Goal: Task Accomplishment & Management: Complete application form

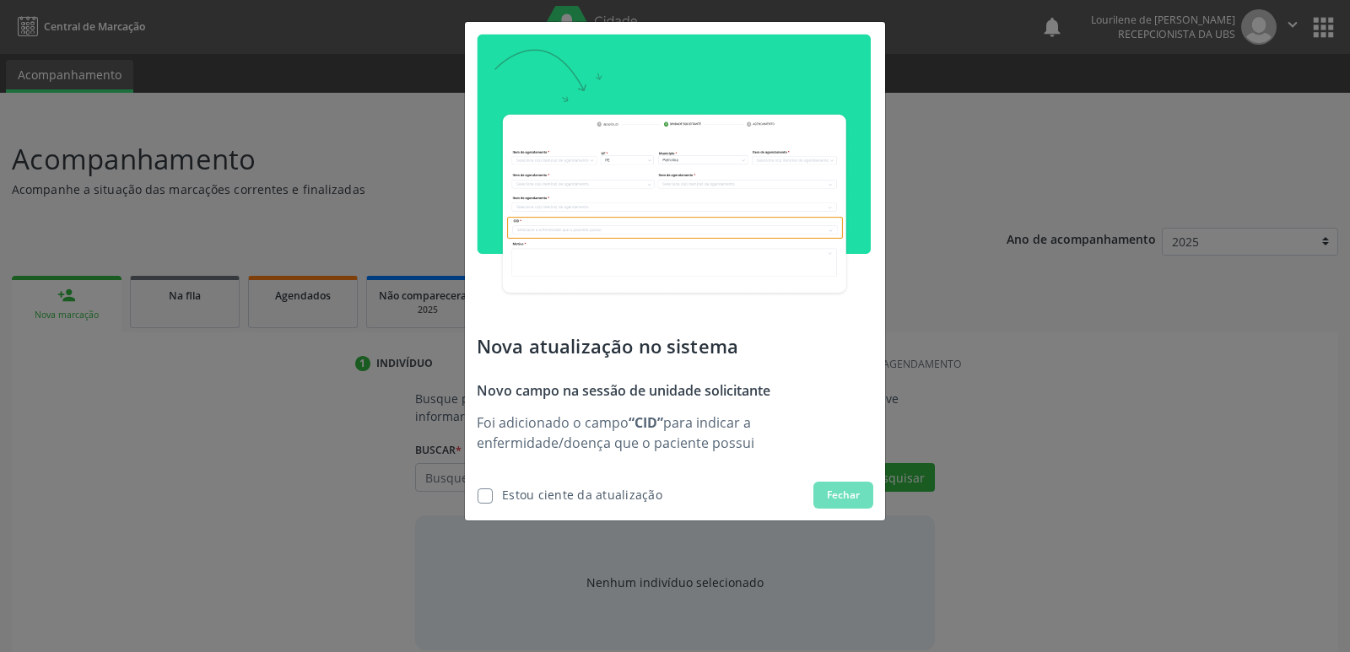
click at [492, 494] on label at bounding box center [484, 495] width 15 height 15
click at [477, 494] on input "checkbox" at bounding box center [472, 493] width 11 height 11
click at [549, 494] on div "Estou ciente da atualização" at bounding box center [582, 495] width 160 height 18
checkbox input "true"
click at [860, 495] on button "Fechar" at bounding box center [843, 495] width 60 height 27
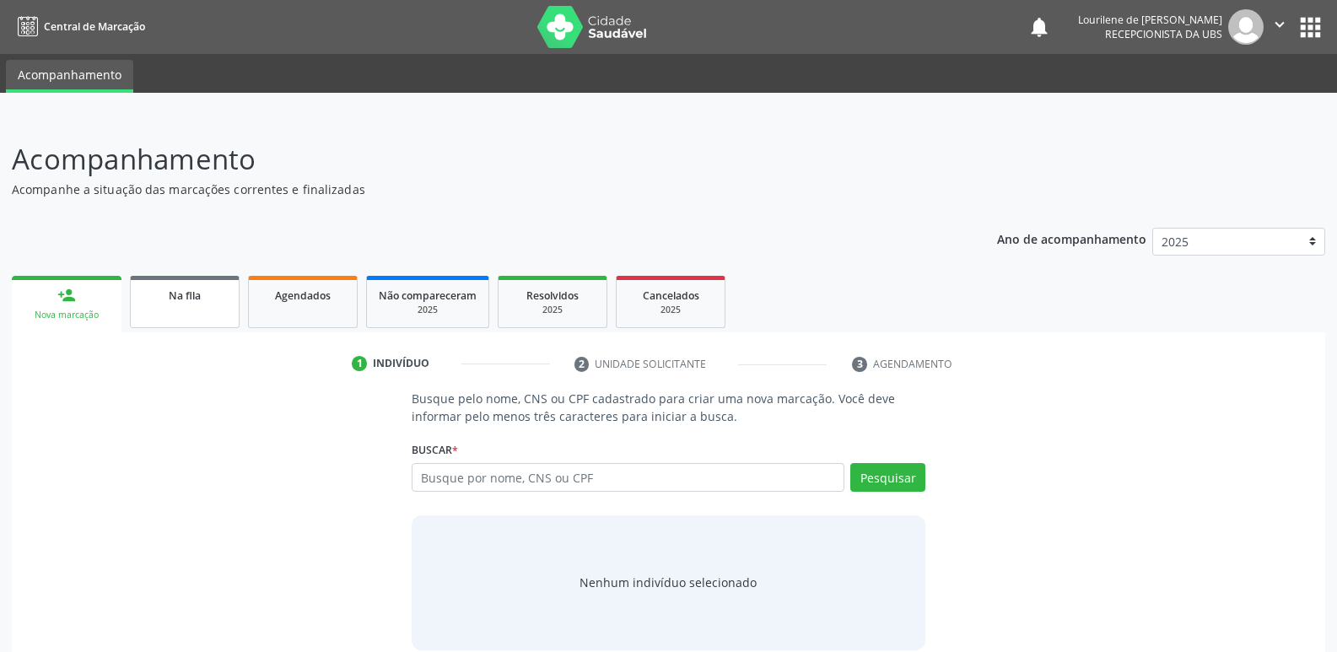
click at [182, 294] on span "Na fila" at bounding box center [185, 296] width 32 height 14
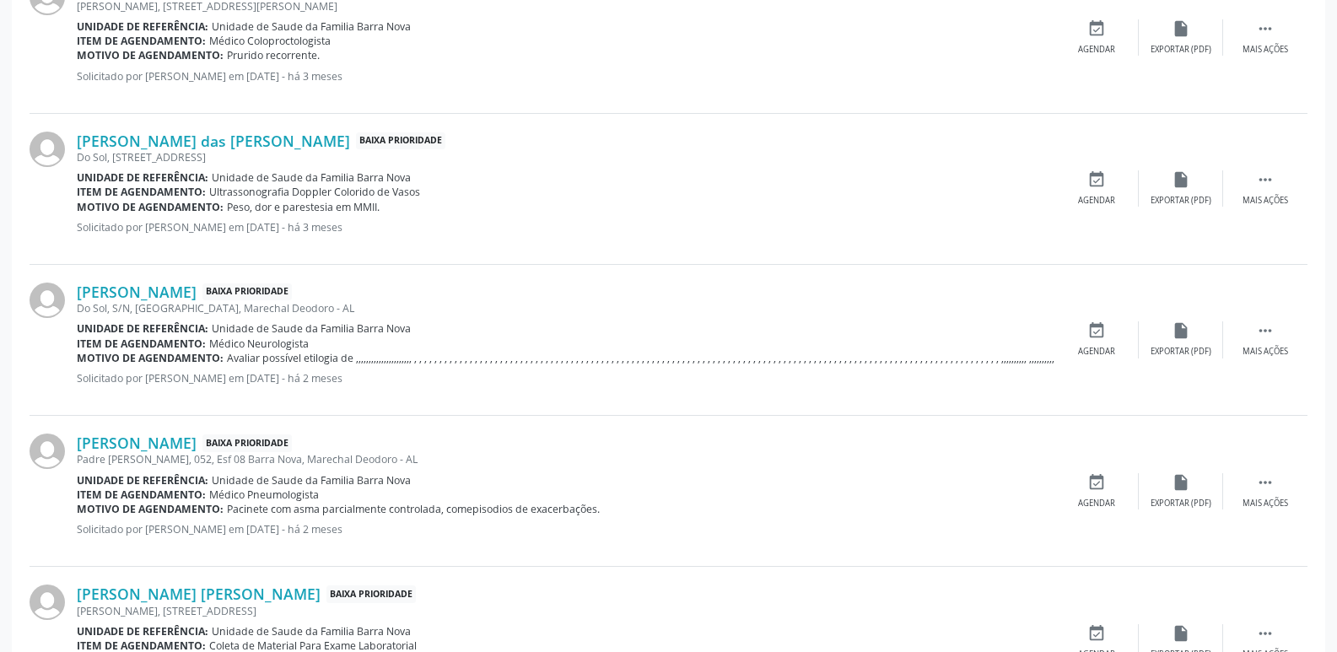
scroll to position [2236, 0]
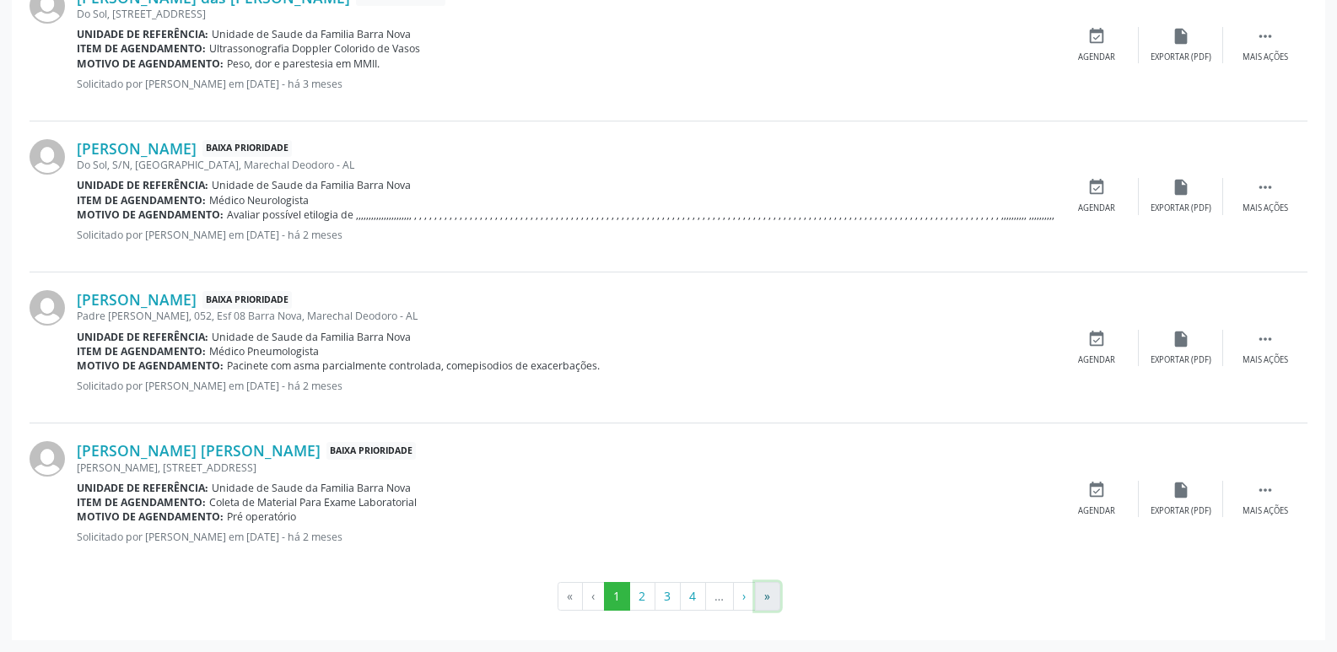
click at [769, 593] on button "»" at bounding box center [767, 596] width 25 height 29
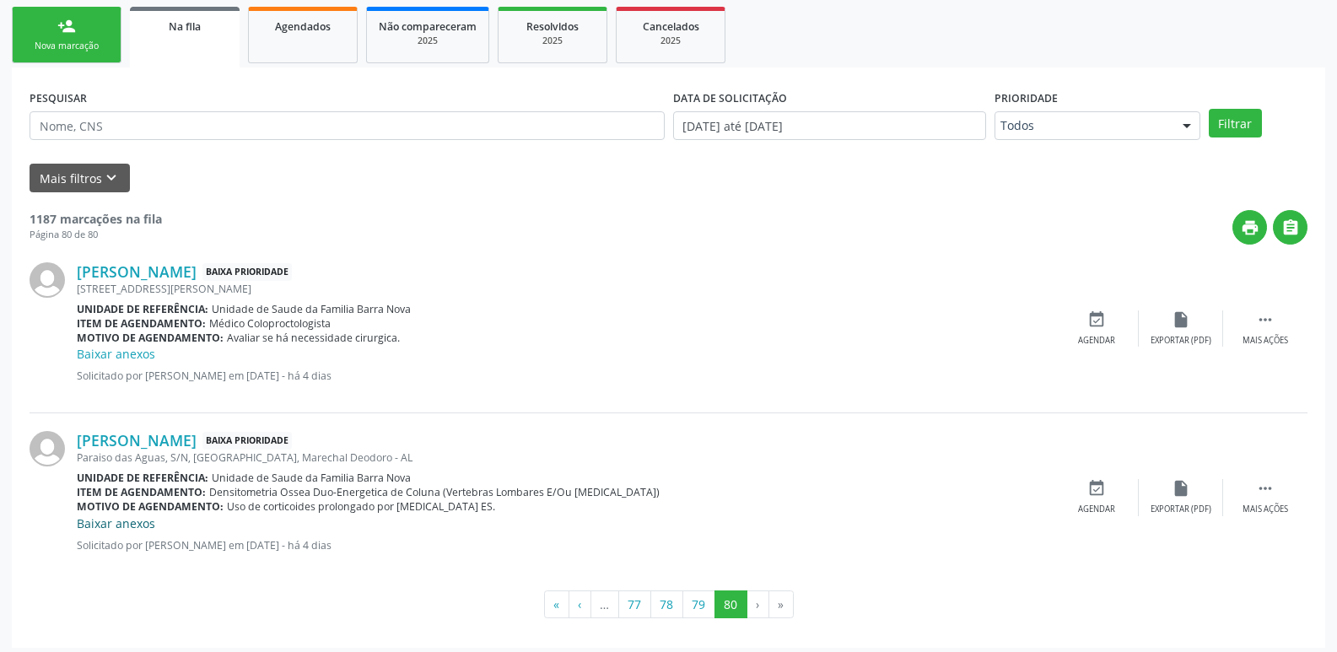
scroll to position [277, 0]
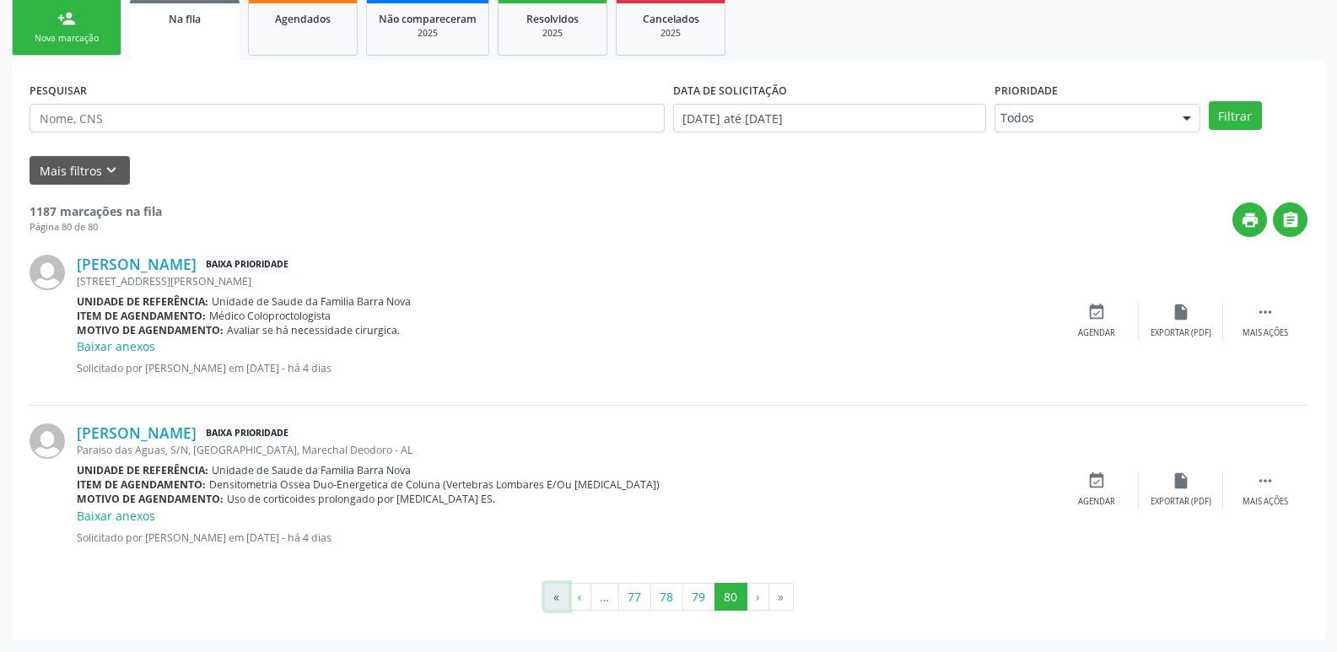
click at [553, 594] on button "«" at bounding box center [556, 597] width 25 height 29
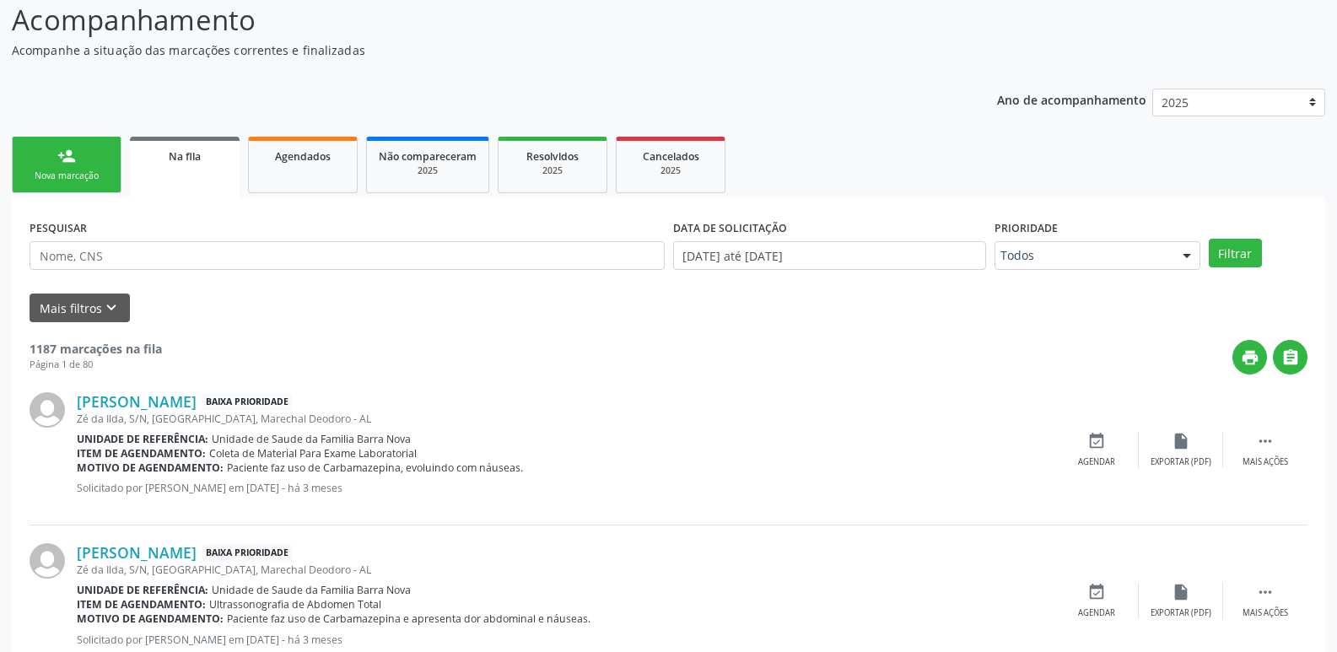
scroll to position [169, 0]
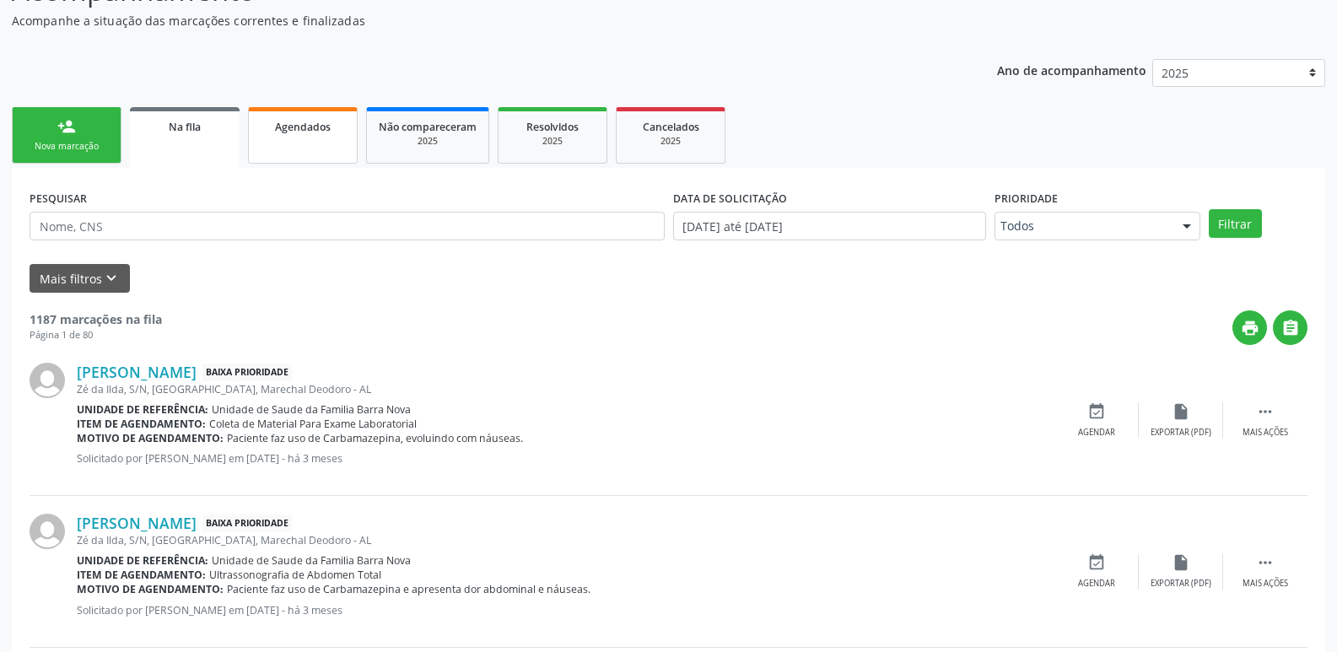
click at [306, 125] on span "Agendados" at bounding box center [303, 127] width 56 height 14
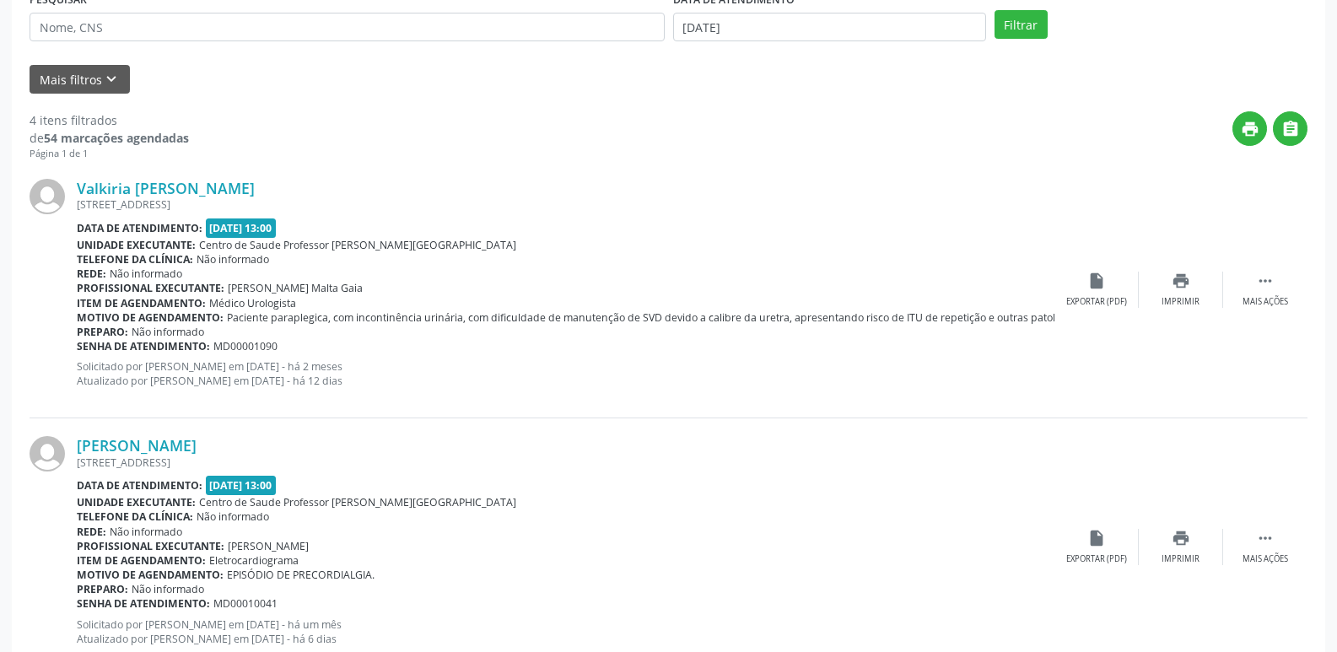
scroll to position [337, 0]
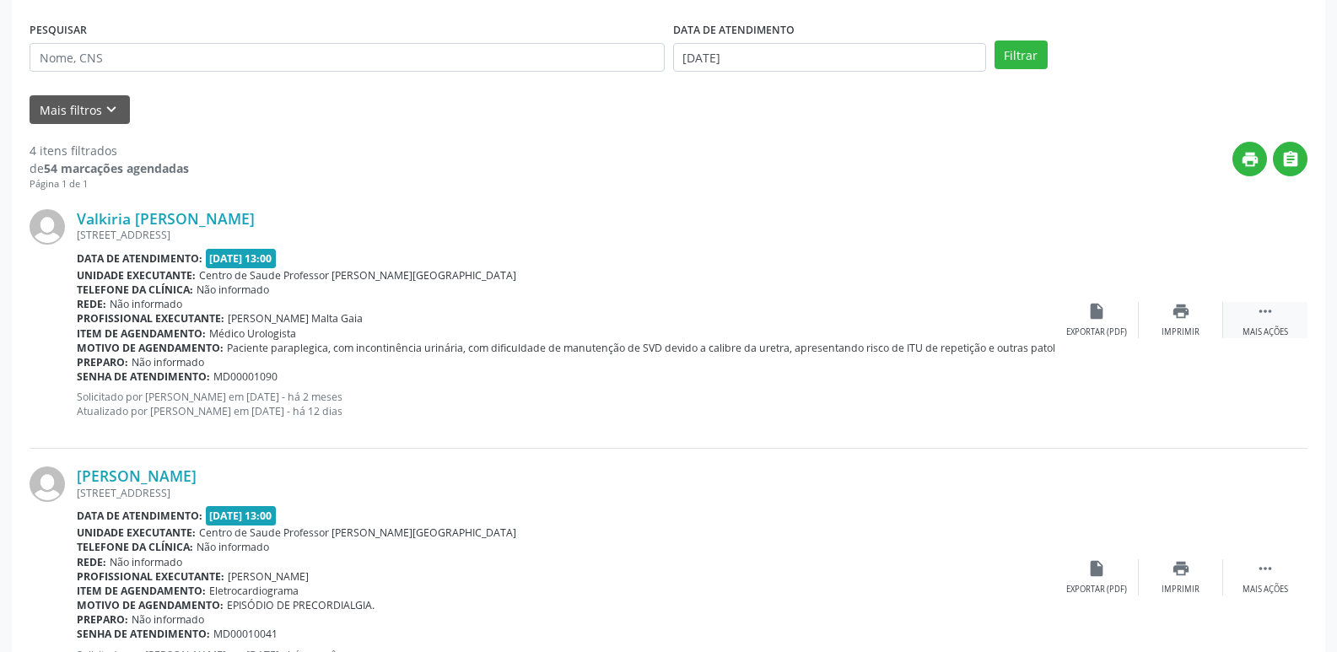
click at [1264, 316] on icon "" at bounding box center [1265, 311] width 19 height 19
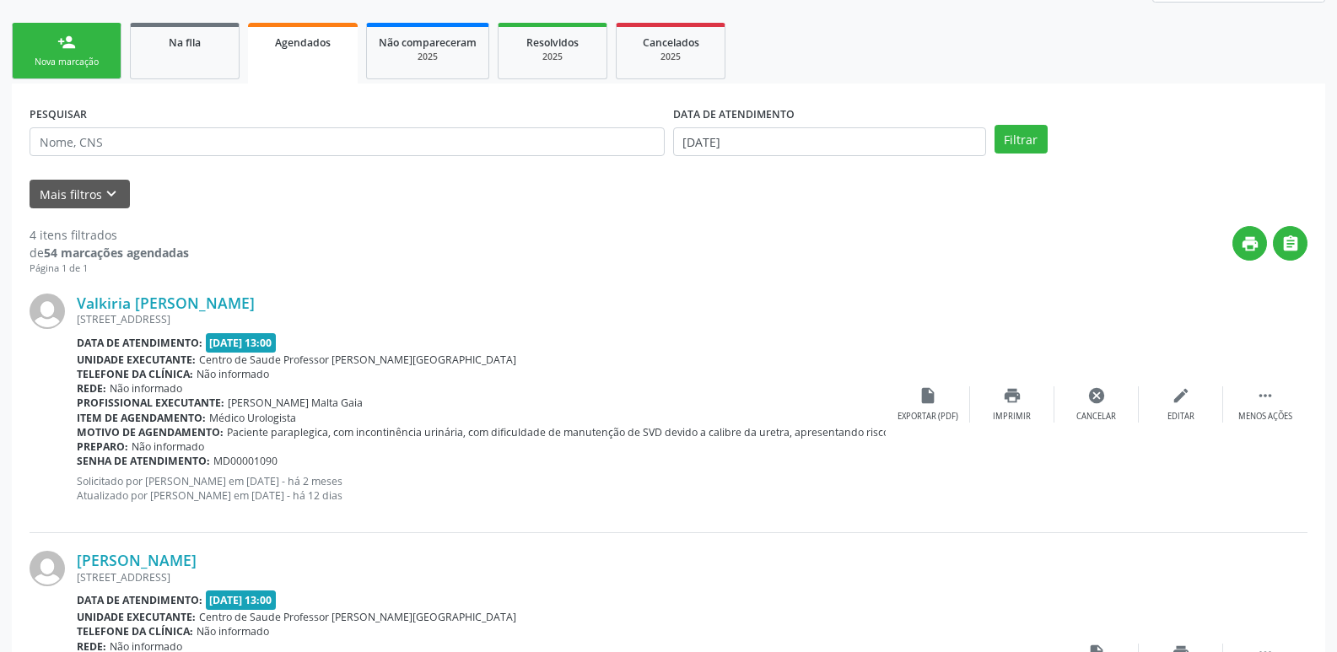
click at [1259, 477] on div "Valkiria [PERSON_NAME] [STREET_ADDRESS] Data de atendimento: [DATE] 13:00 Unida…" at bounding box center [669, 404] width 1278 height 257
click at [450, 64] on link "Não compareceram 2025" at bounding box center [427, 51] width 123 height 57
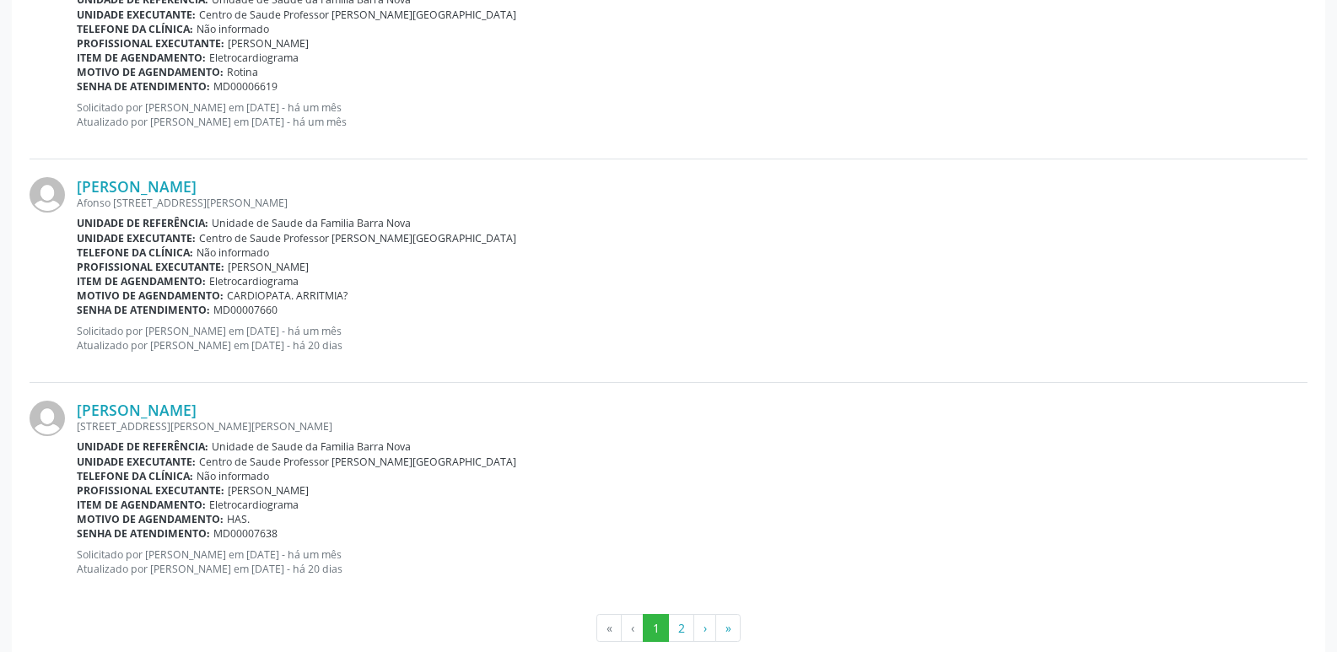
scroll to position [3292, 0]
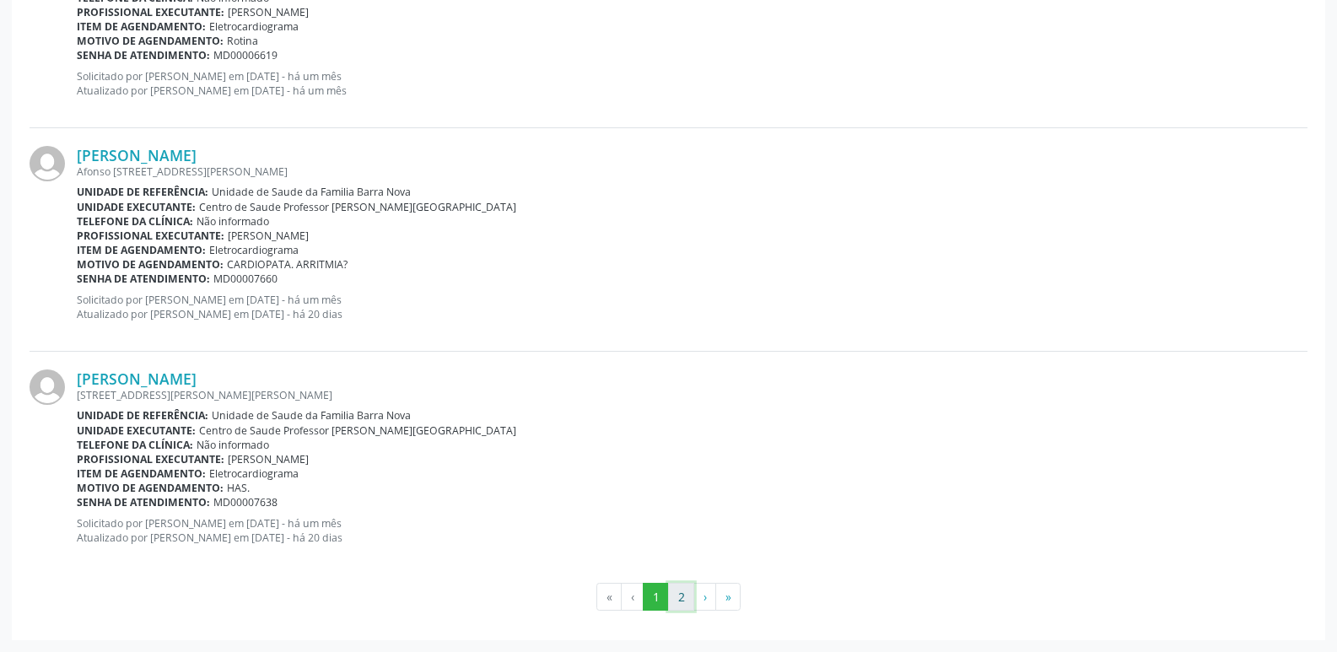
click at [679, 595] on button "2" at bounding box center [681, 597] width 26 height 29
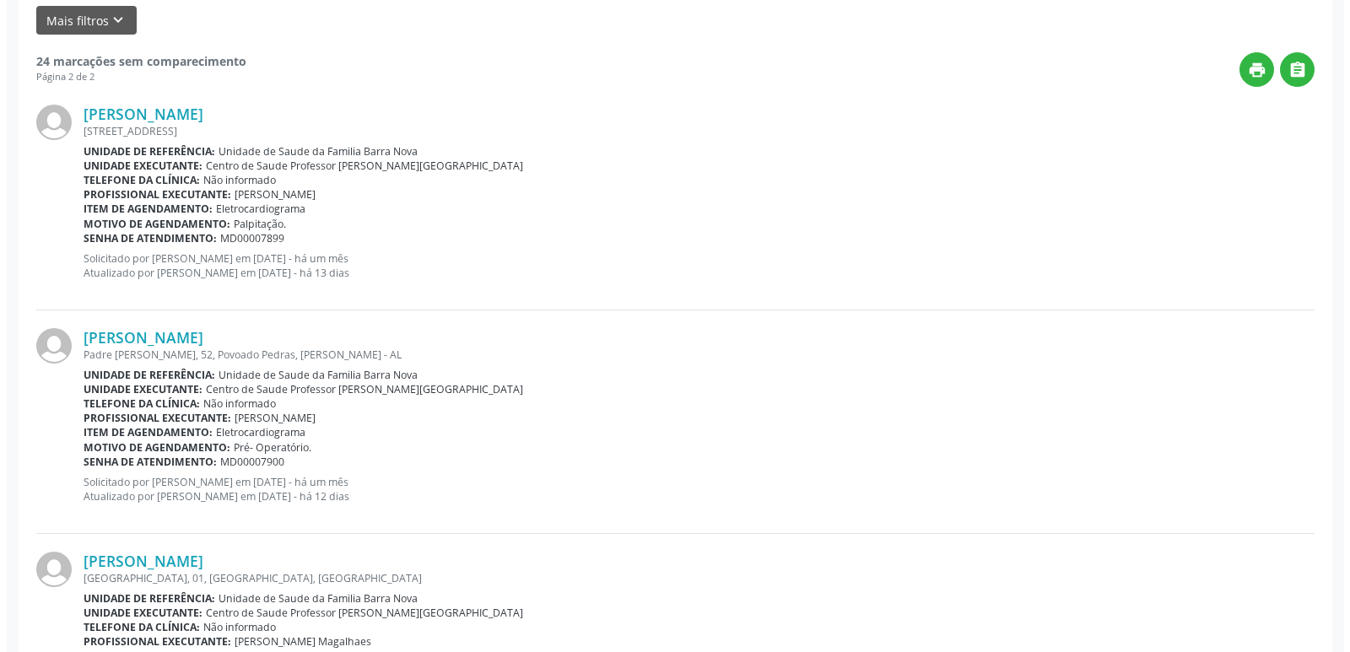
scroll to position [0, 0]
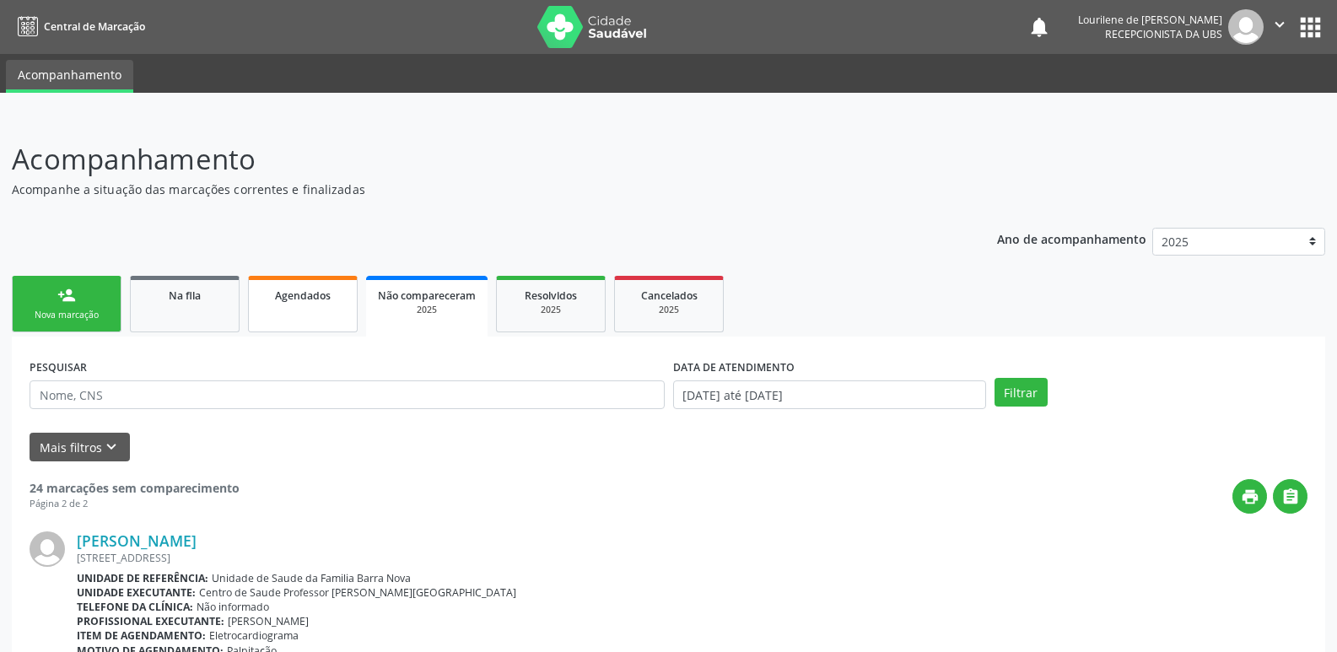
click at [299, 299] on span "Agendados" at bounding box center [303, 296] width 56 height 14
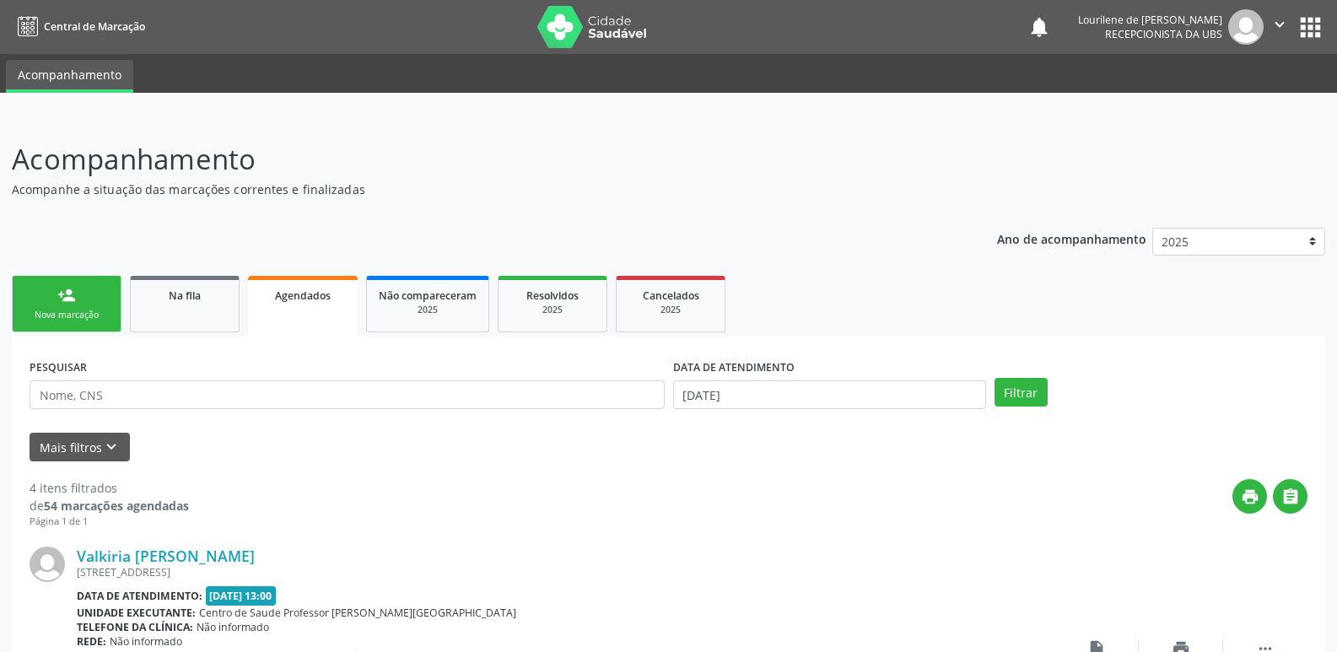
click at [65, 314] on div "Nova marcação" at bounding box center [66, 315] width 84 height 13
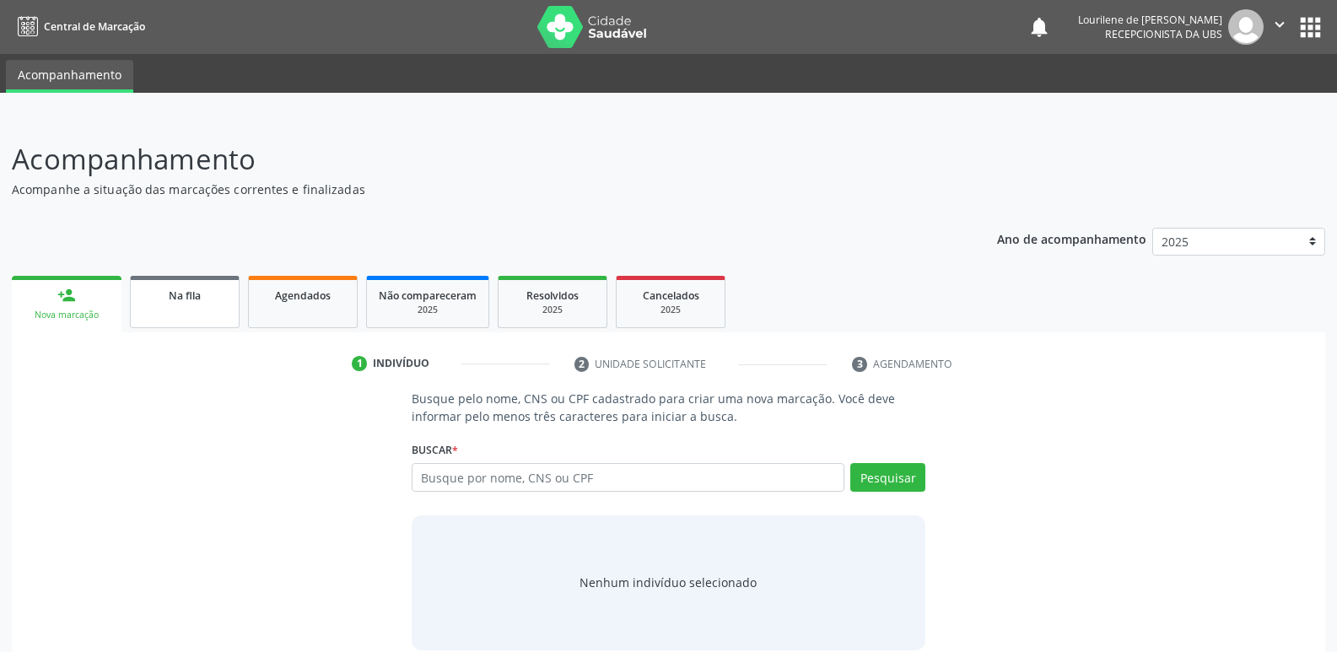
click at [181, 302] on span "Na fila" at bounding box center [185, 296] width 32 height 14
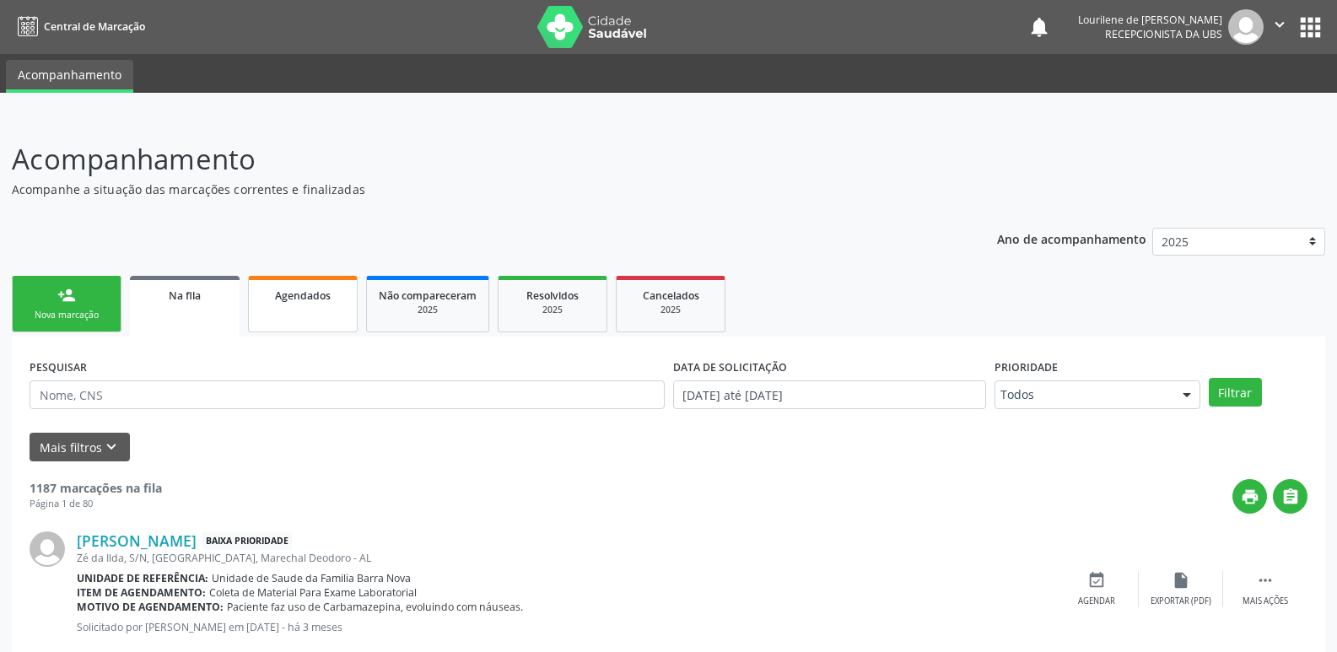
click at [306, 295] on span "Agendados" at bounding box center [303, 296] width 56 height 14
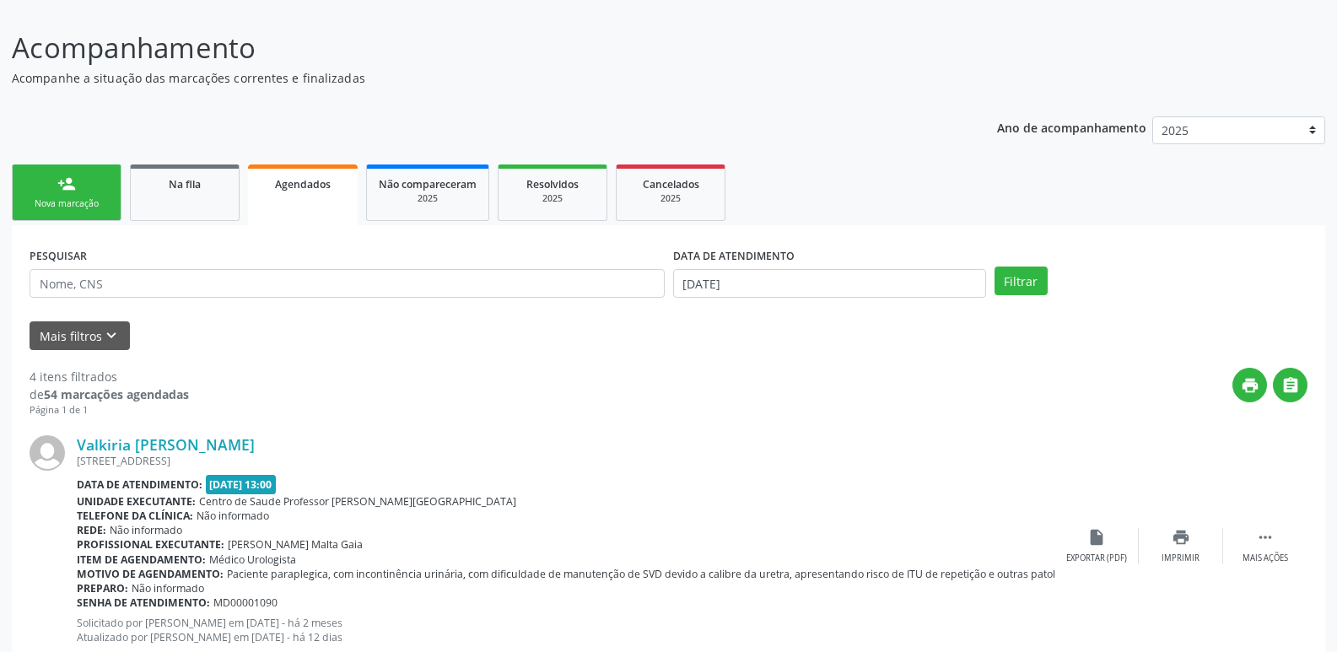
scroll to position [93, 0]
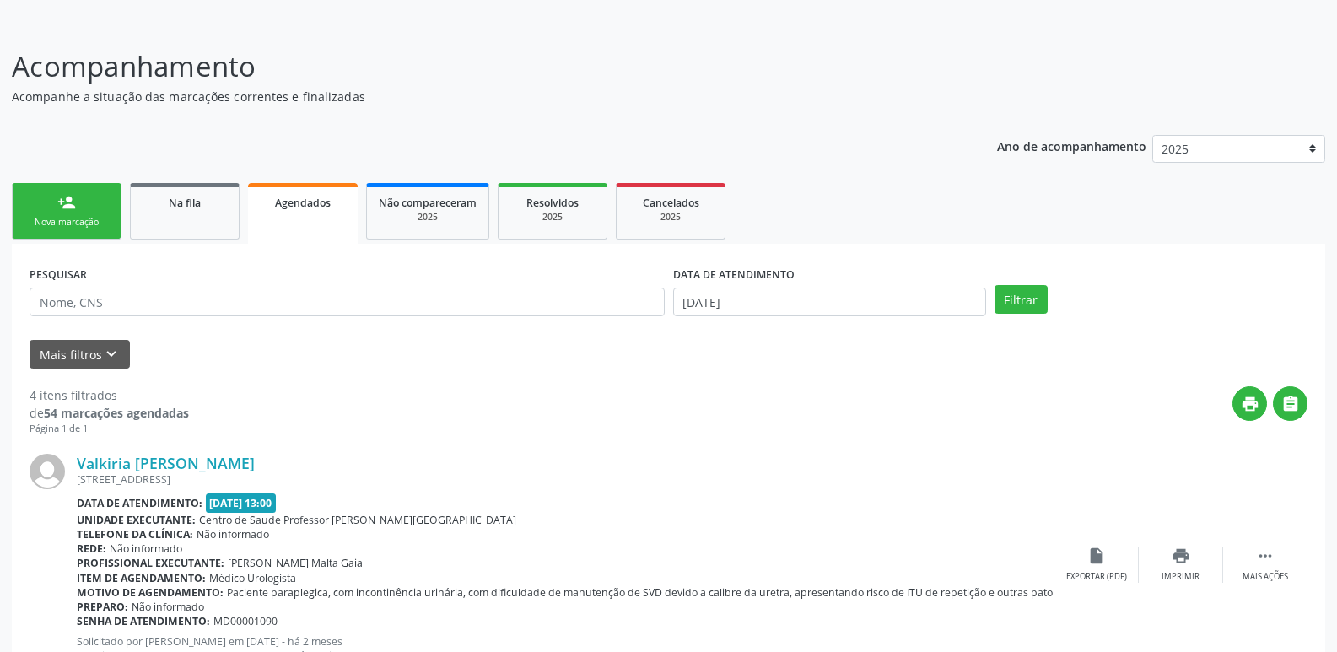
click at [92, 227] on div "Nova marcação" at bounding box center [66, 222] width 84 height 13
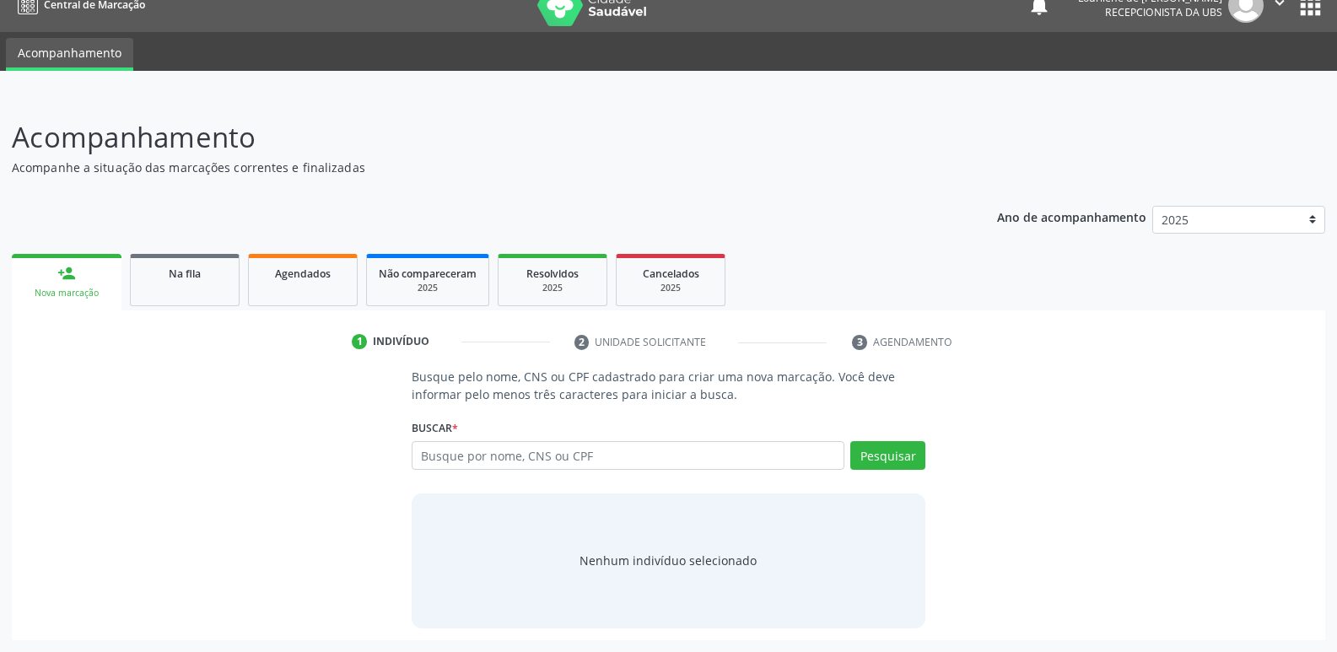
scroll to position [22, 0]
click at [660, 461] on input "text" at bounding box center [628, 455] width 433 height 29
type input "14416162413"
click at [879, 449] on button "Pesquisar" at bounding box center [887, 455] width 75 height 29
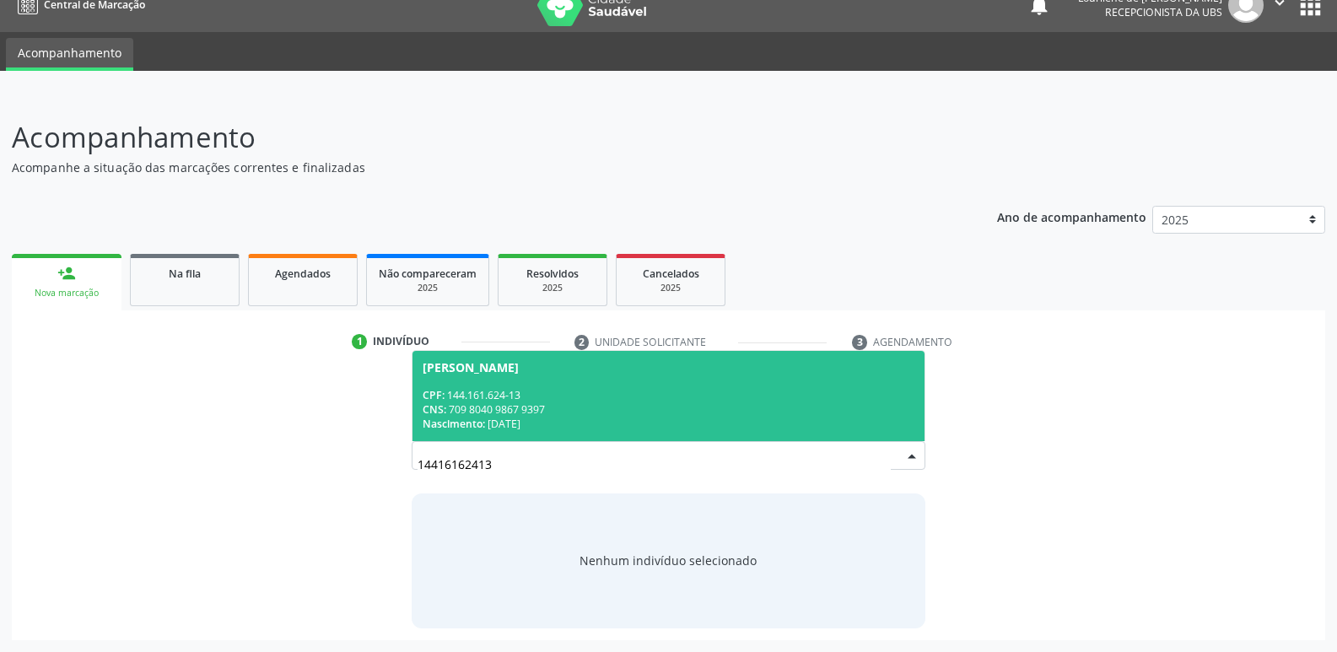
click at [580, 402] on div "CNS: 709 8040 9867 9397" at bounding box center [669, 409] width 492 height 14
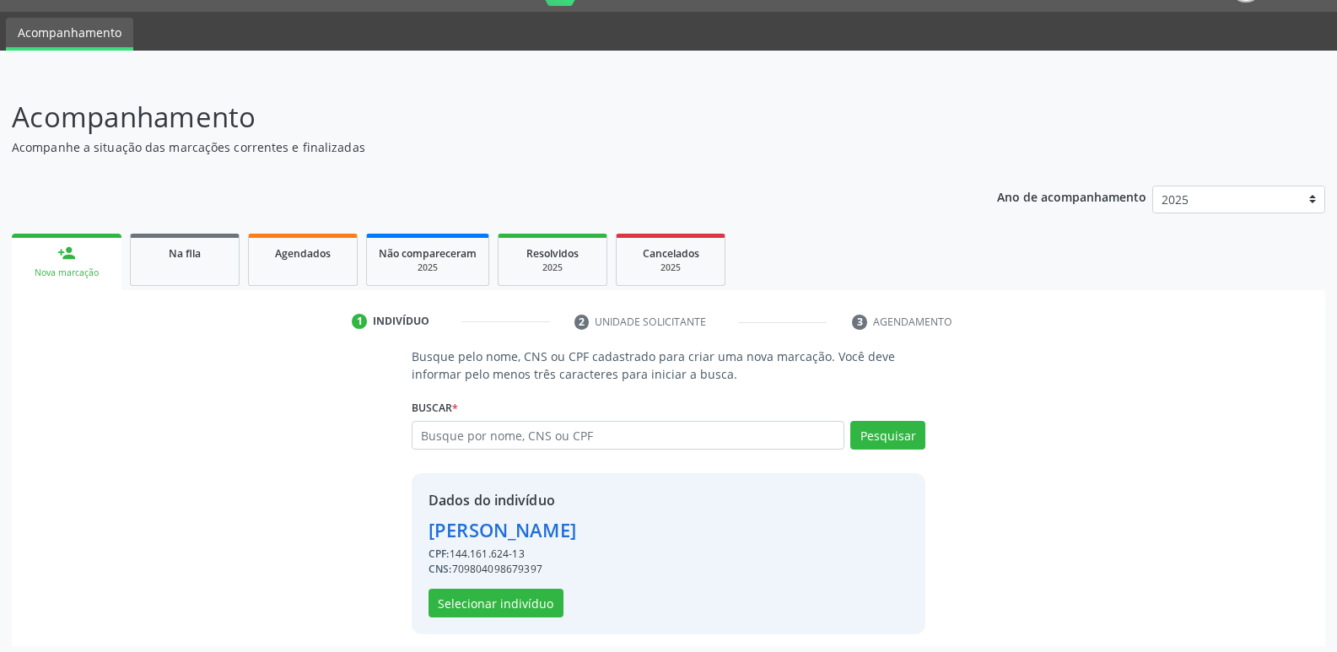
scroll to position [48, 0]
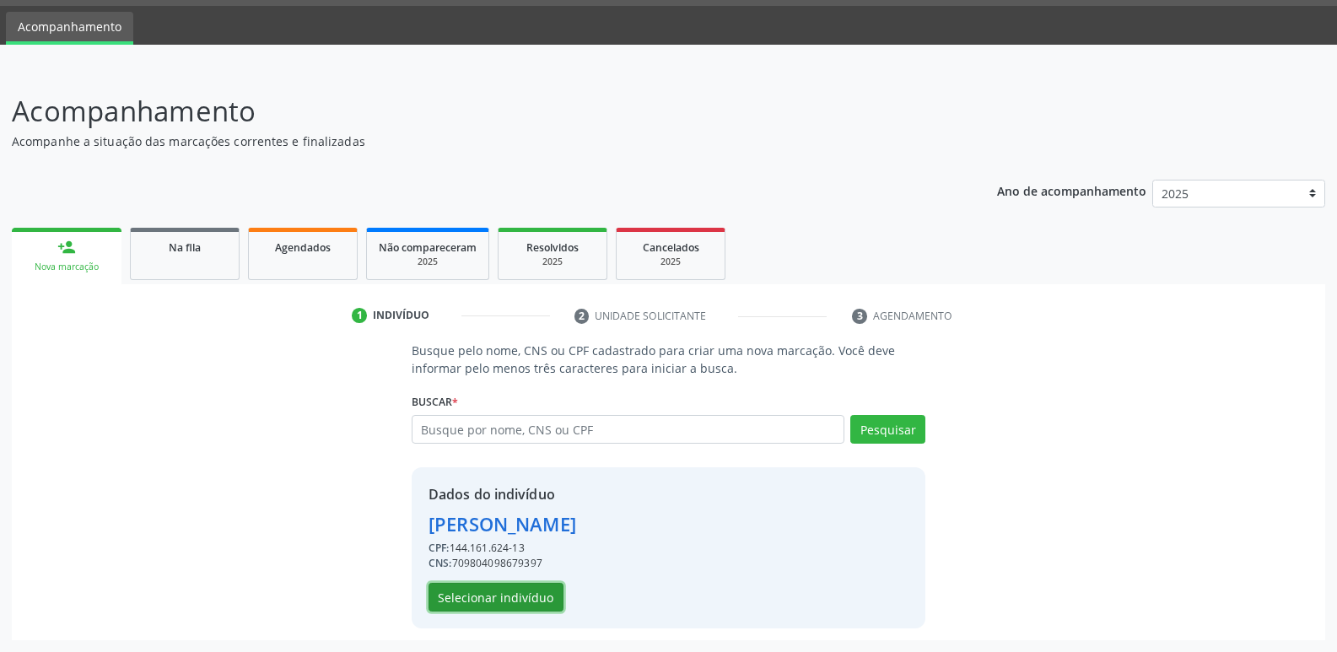
click at [478, 600] on button "Selecionar indivíduo" at bounding box center [496, 597] width 135 height 29
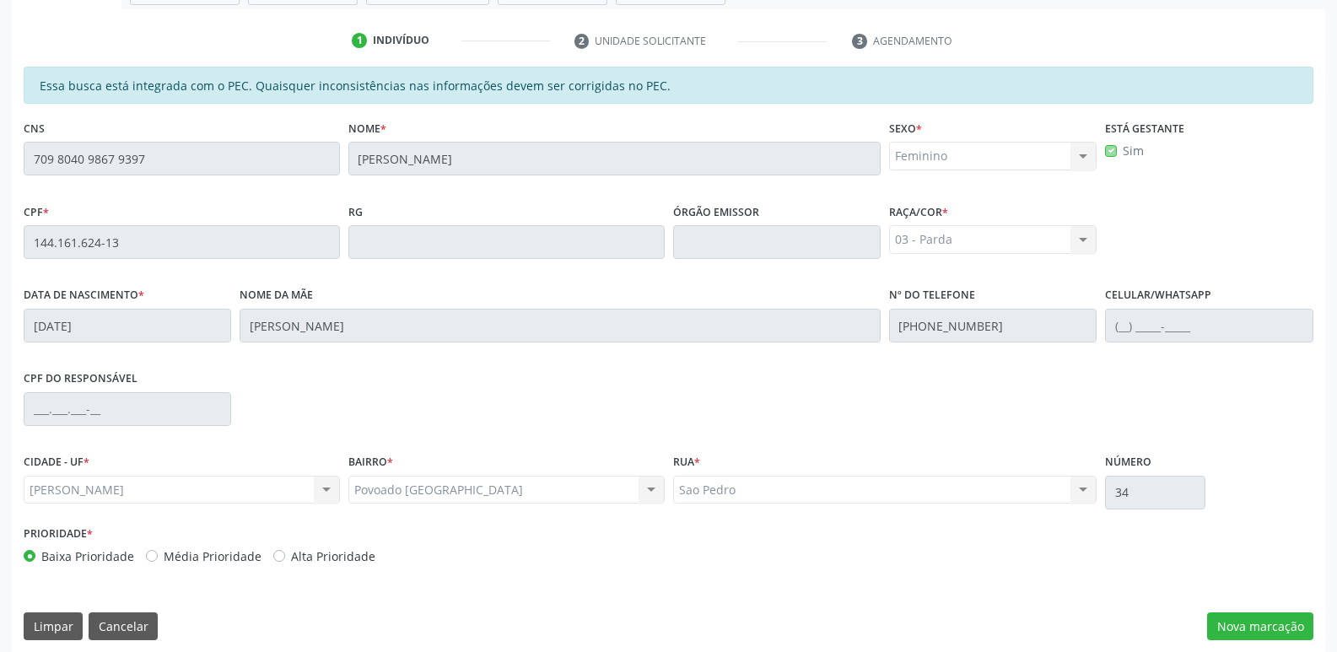
scroll to position [335, 0]
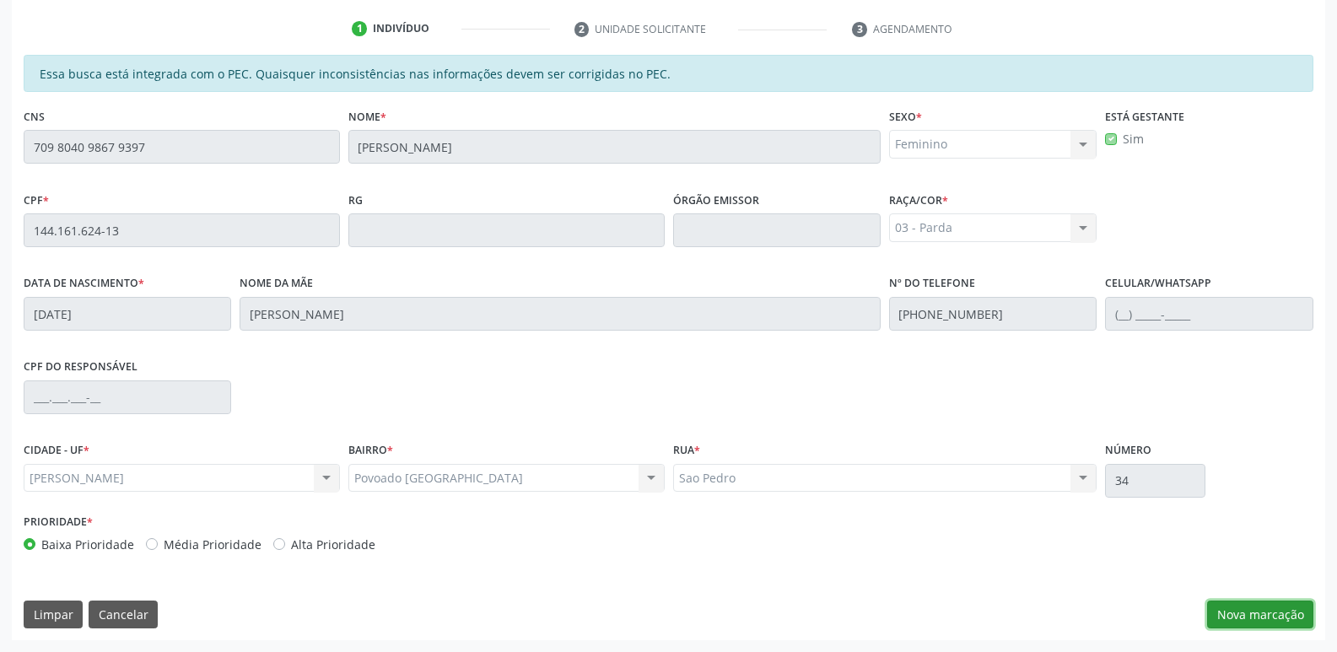
click at [1253, 614] on button "Nova marcação" at bounding box center [1260, 615] width 106 height 29
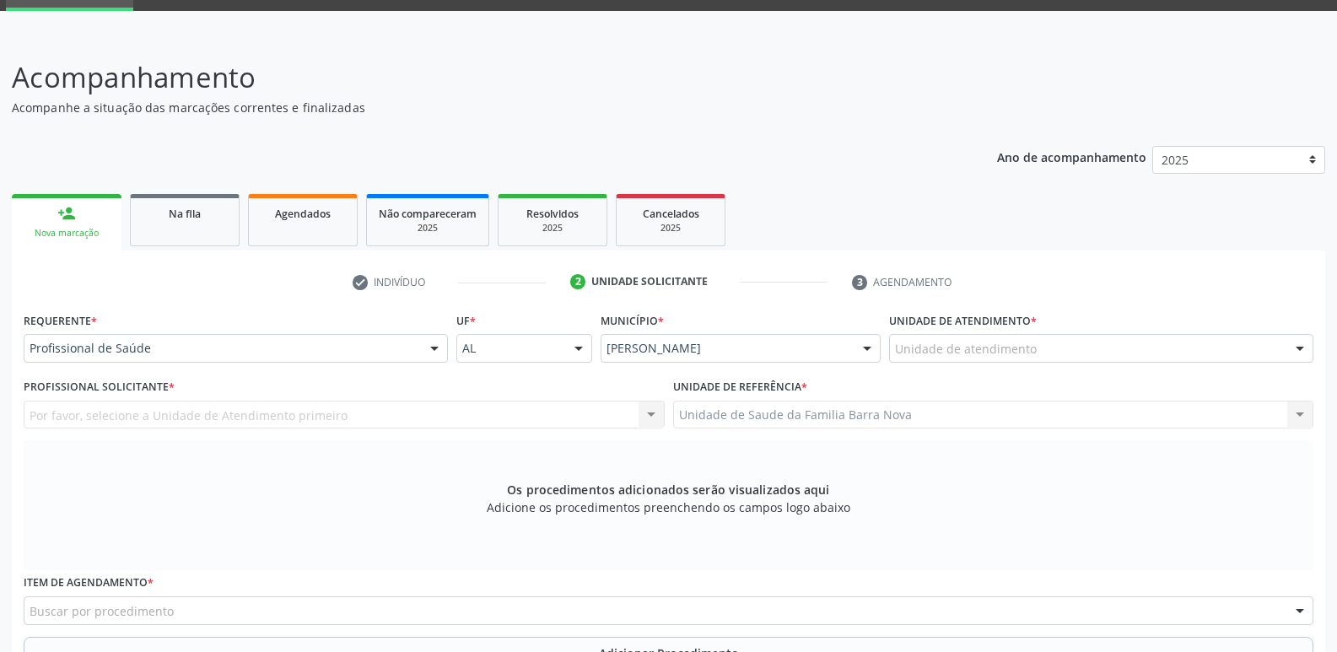
scroll to position [361, 0]
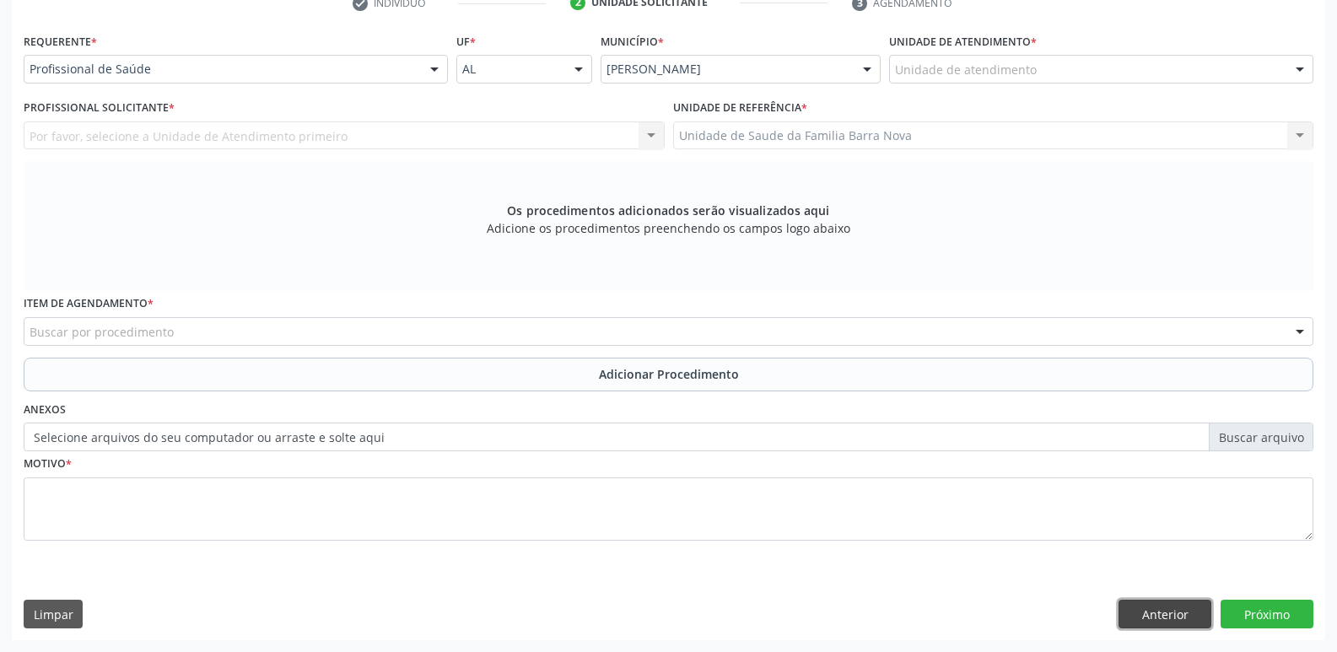
click at [1155, 616] on button "Anterior" at bounding box center [1165, 614] width 93 height 29
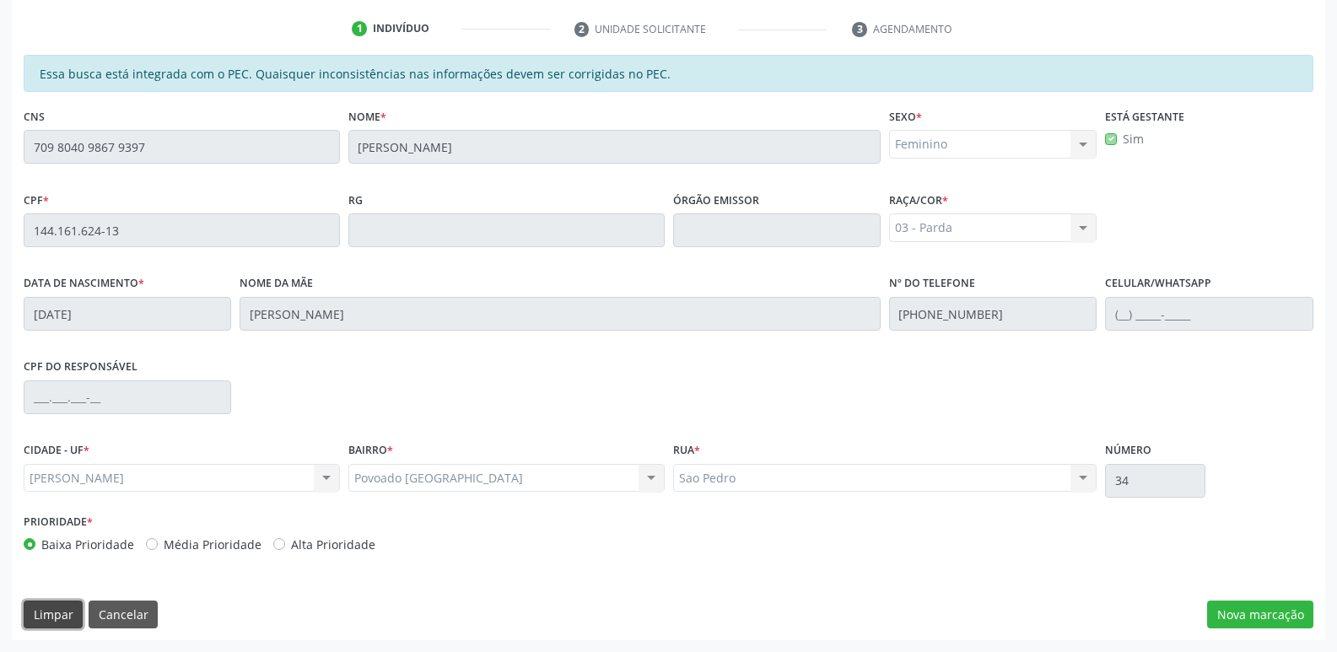
click at [30, 610] on button "Limpar" at bounding box center [53, 615] width 59 height 29
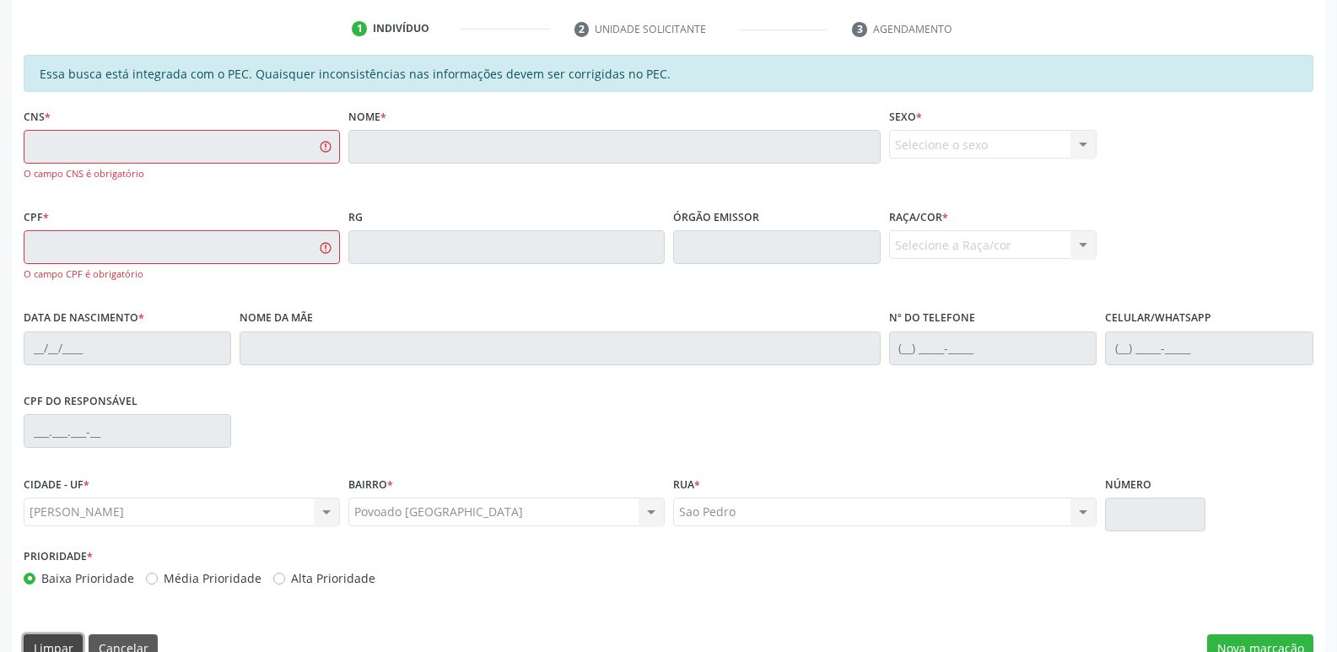
scroll to position [0, 0]
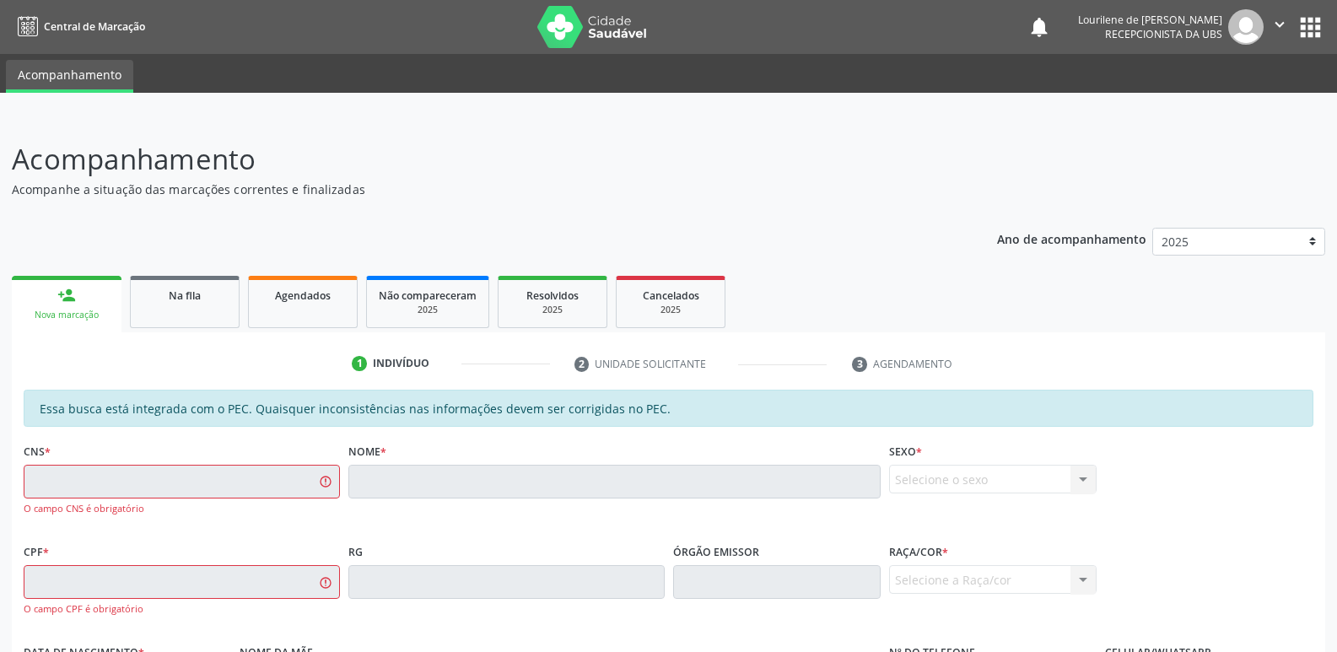
click at [1310, 26] on button "apps" at bounding box center [1311, 28] width 30 height 30
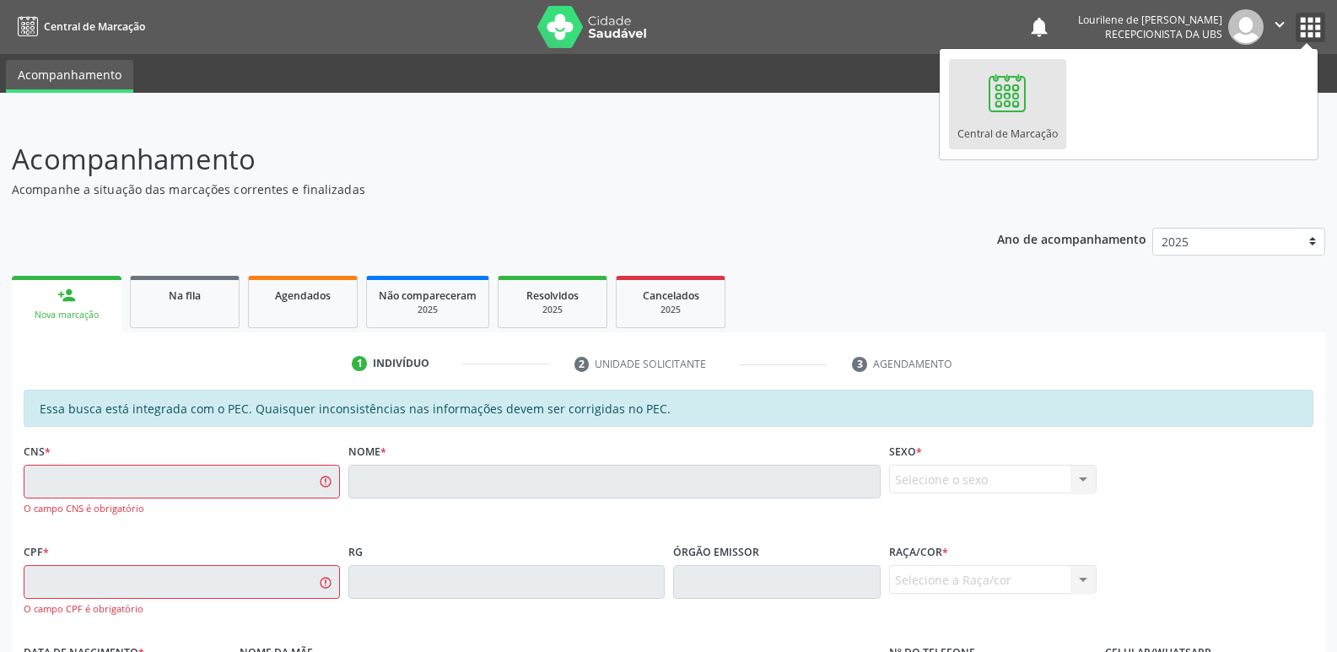
click at [1274, 24] on icon "" at bounding box center [1279, 24] width 19 height 19
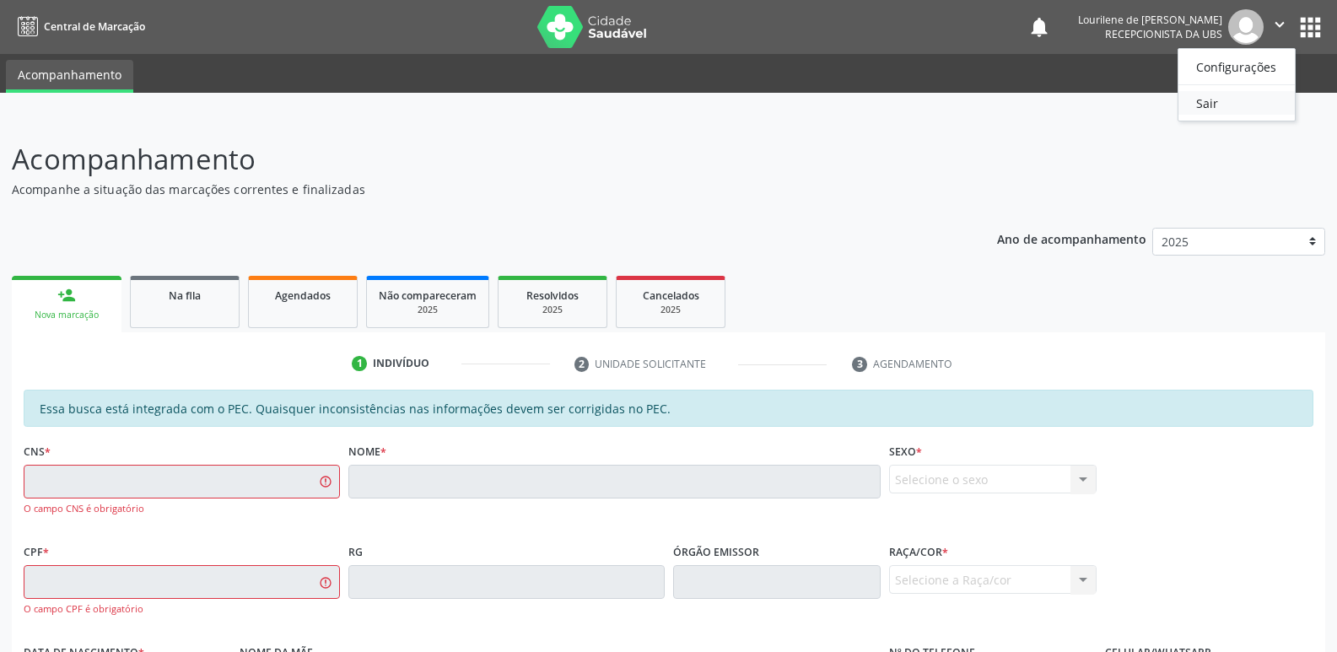
click at [1223, 109] on link "Sair" at bounding box center [1236, 103] width 116 height 24
